Goal: Complete application form

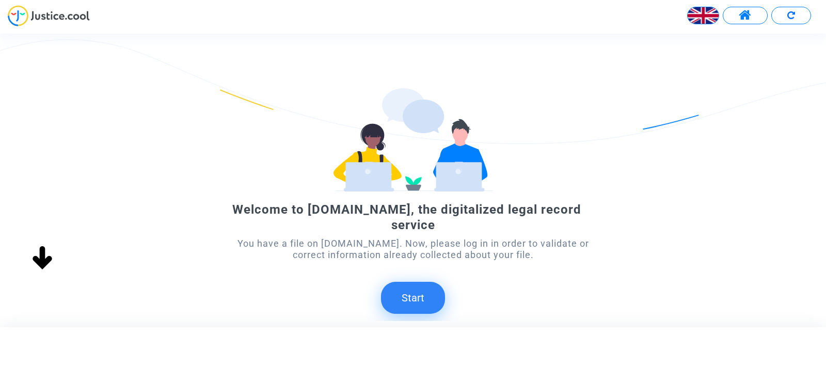
click at [394, 287] on button "Start" at bounding box center [413, 298] width 64 height 32
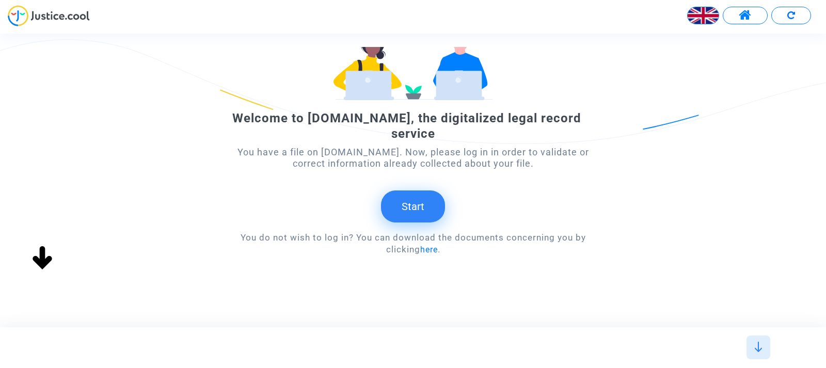
scroll to position [93, 0]
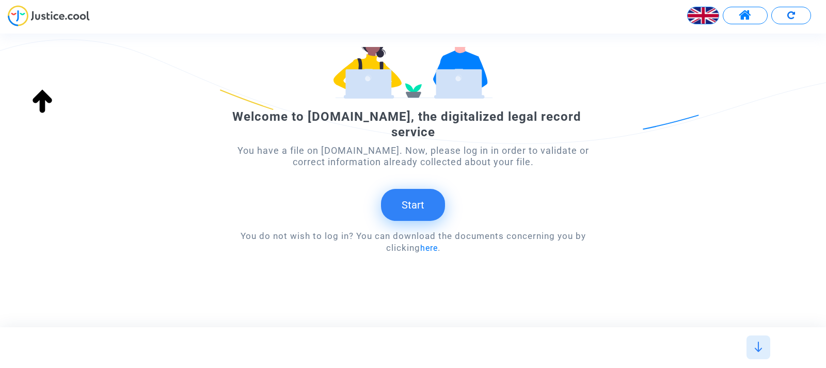
click at [405, 189] on button "Start" at bounding box center [413, 205] width 64 height 32
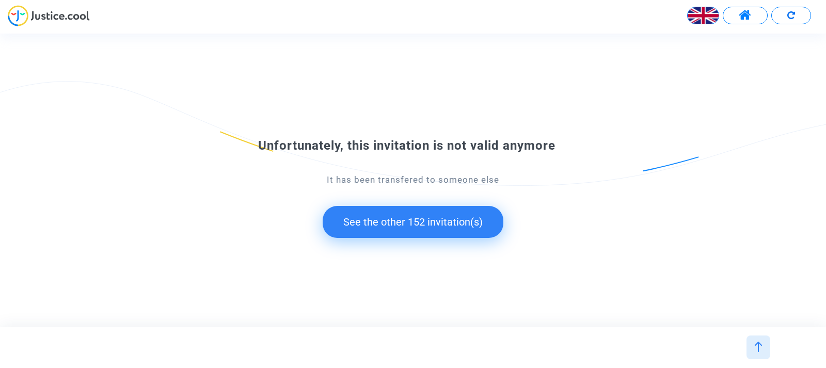
click at [392, 219] on button "See the other 152 invitation(s)" at bounding box center [413, 222] width 181 height 32
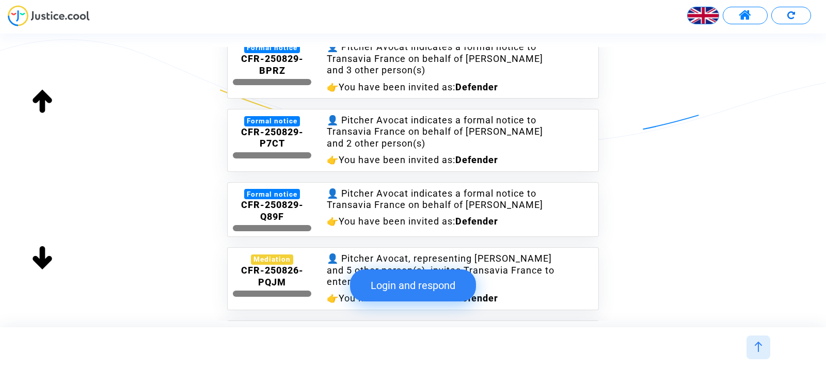
scroll to position [723, 0]
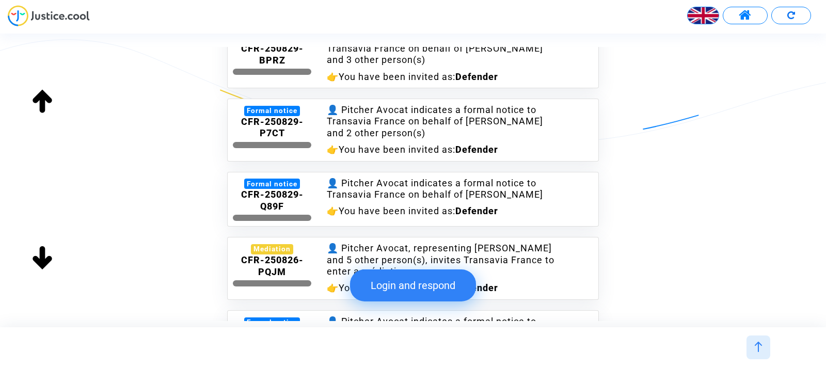
click at [398, 280] on button "Login and respond" at bounding box center [413, 285] width 126 height 32
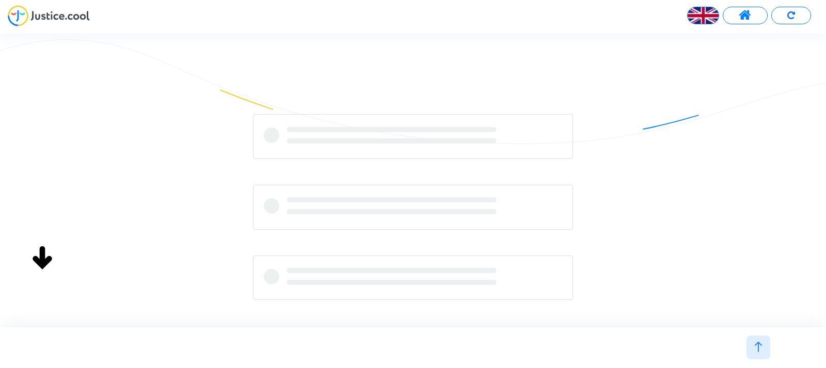
click at [397, 284] on div "File invitation Once logged-in, you will be given detailed information and docu…" at bounding box center [422, 180] width 844 height 293
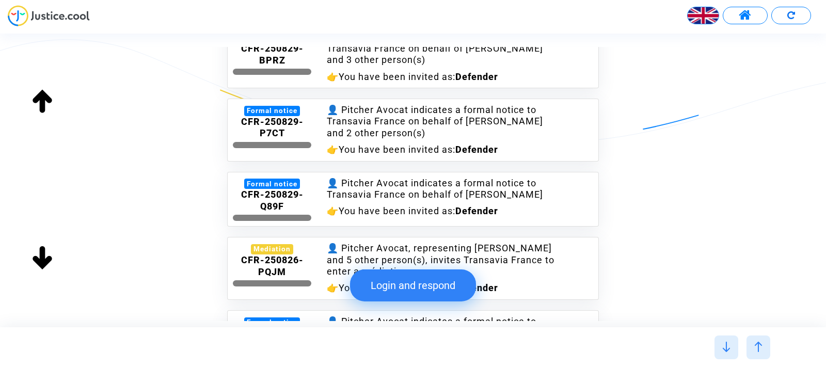
click at [397, 284] on button "Login and respond" at bounding box center [413, 285] width 126 height 32
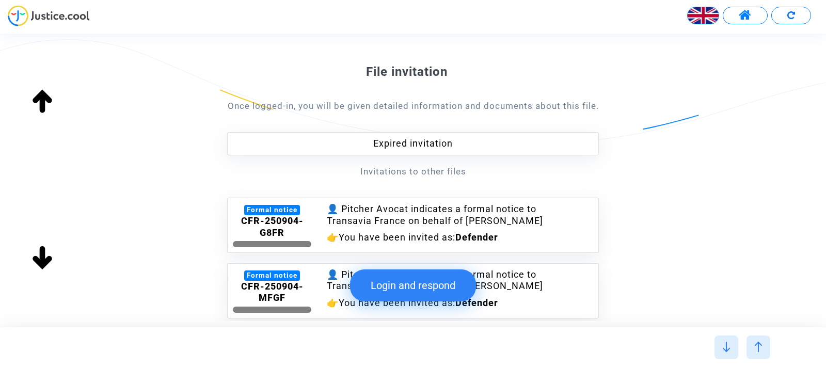
scroll to position [0, 0]
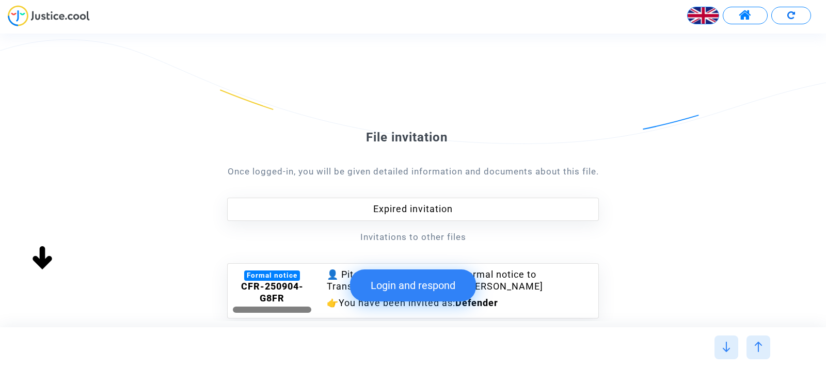
click at [405, 288] on button "Login and respond" at bounding box center [413, 285] width 126 height 32
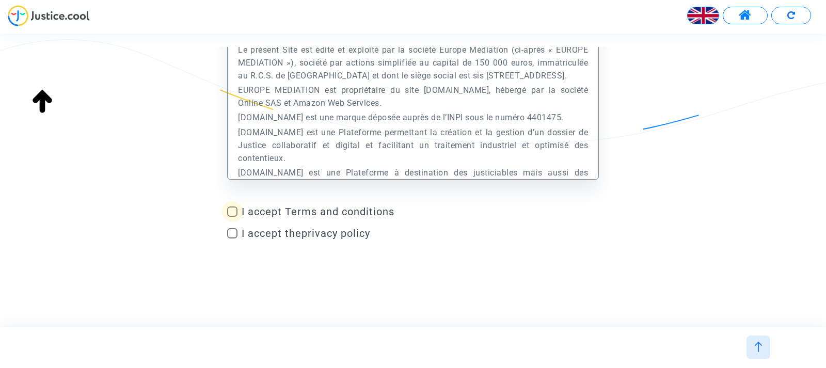
click at [236, 210] on span at bounding box center [232, 211] width 10 height 10
click at [232, 217] on input "I accept Terms and conditions" at bounding box center [232, 217] width 1 height 1
checkbox input "true"
click at [756, 344] on img at bounding box center [758, 347] width 10 height 10
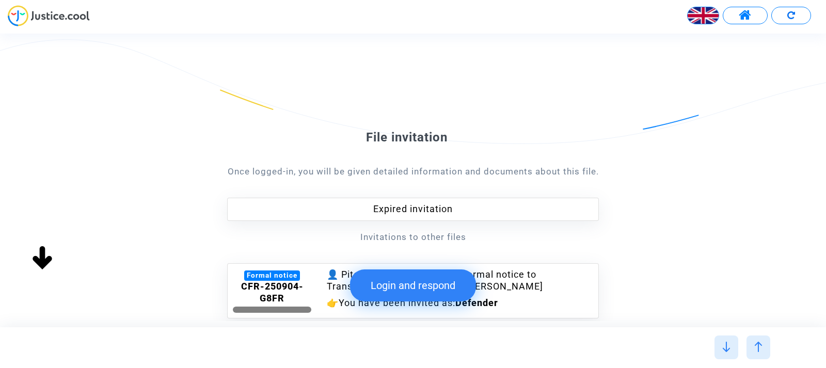
click at [262, 307] on div at bounding box center [272, 310] width 78 height 6
drag, startPoint x: 262, startPoint y: 307, endPoint x: 287, endPoint y: 294, distance: 28.4
click at [262, 308] on div at bounding box center [272, 310] width 78 height 6
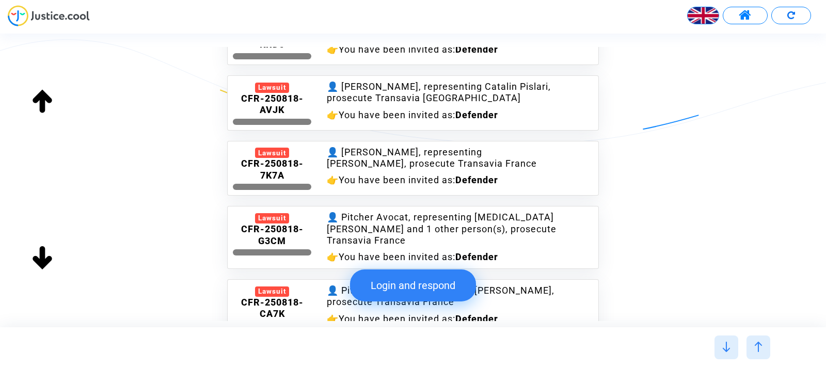
scroll to position [1910, 0]
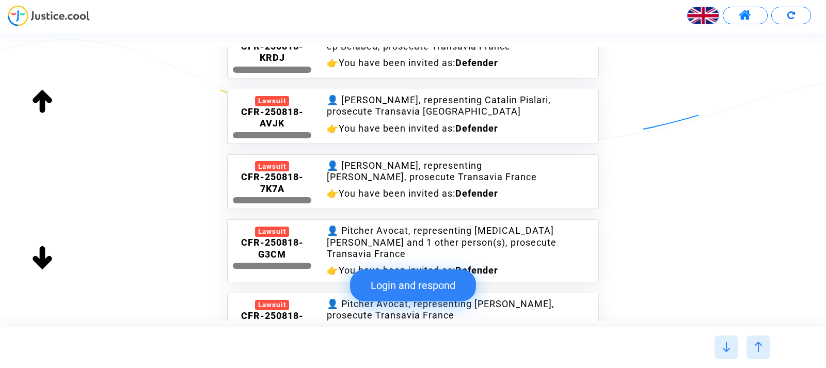
click at [435, 283] on button "Login and respond" at bounding box center [413, 285] width 126 height 32
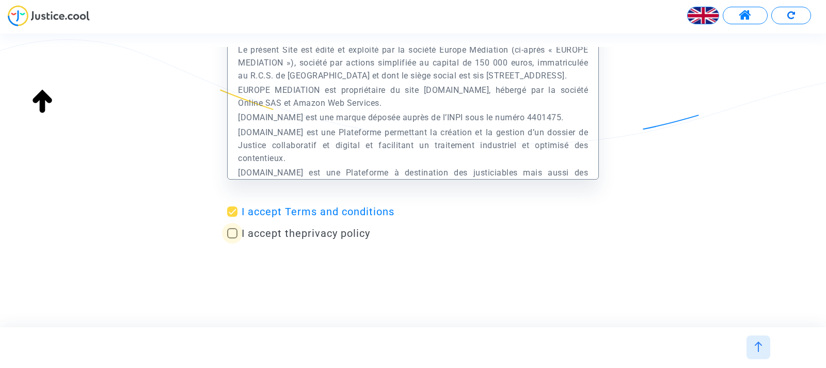
click at [229, 234] on span at bounding box center [232, 233] width 10 height 10
click at [232, 238] on input "I accept the privacy policy" at bounding box center [232, 238] width 1 height 1
checkbox input "true"
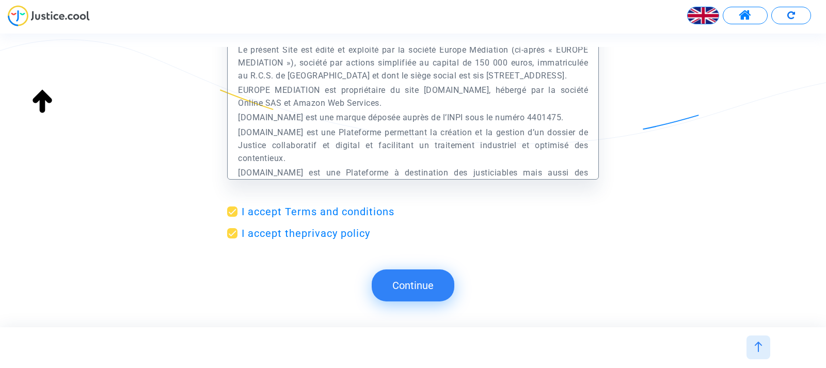
click at [410, 285] on button "Continue" at bounding box center [413, 285] width 83 height 32
